Goal: Browse casually: Explore the website without a specific task or goal

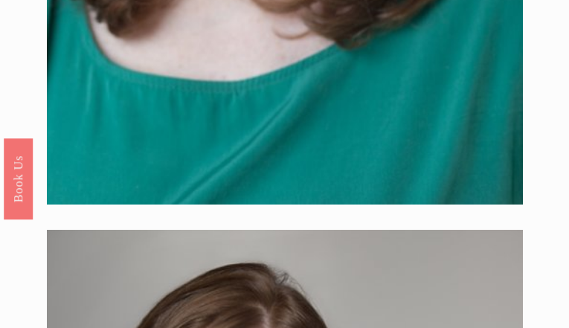
scroll to position [1445, 0]
